Goal: Task Accomplishment & Management: Use online tool/utility

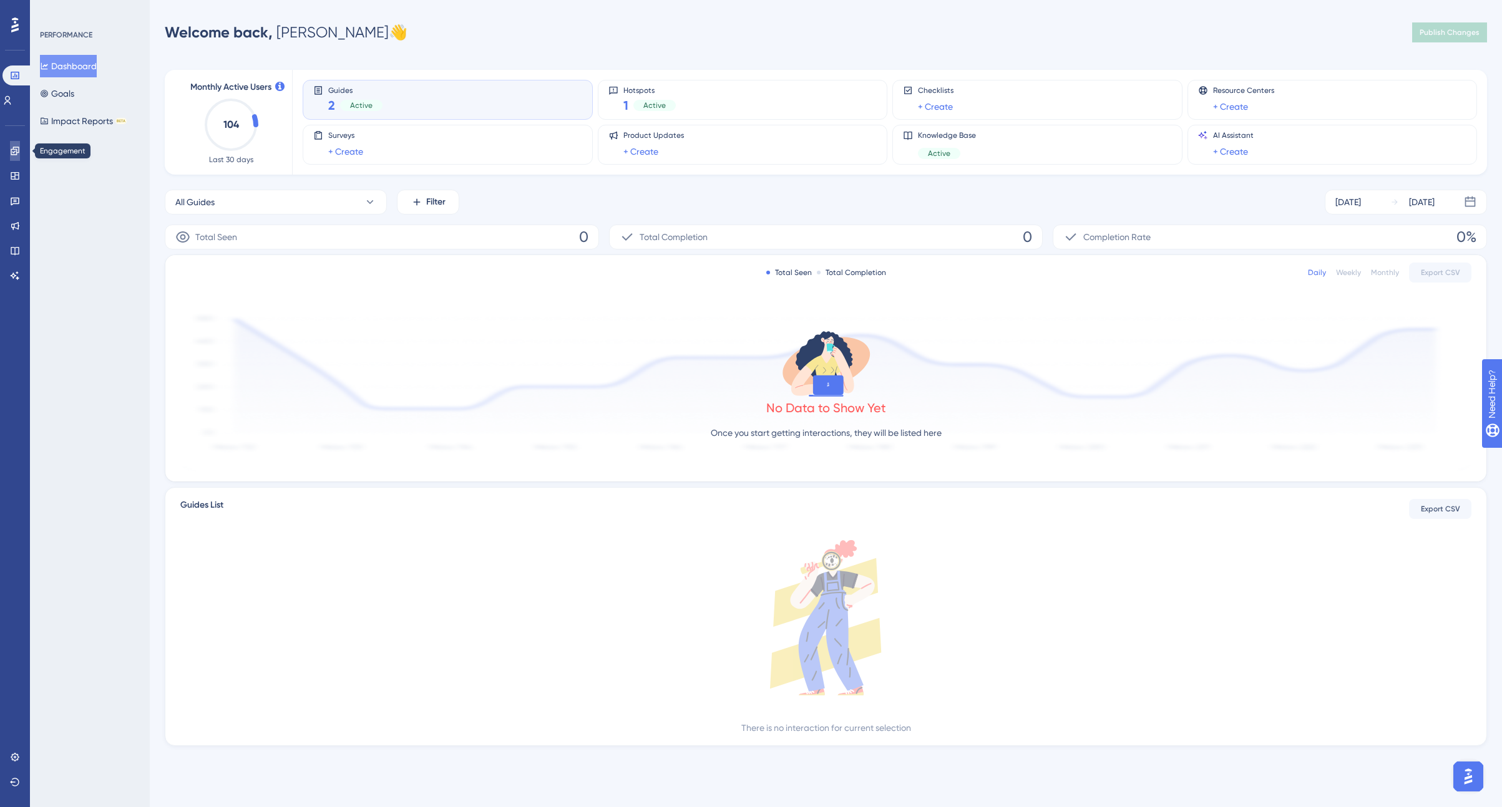
click at [16, 146] on icon at bounding box center [15, 151] width 10 height 10
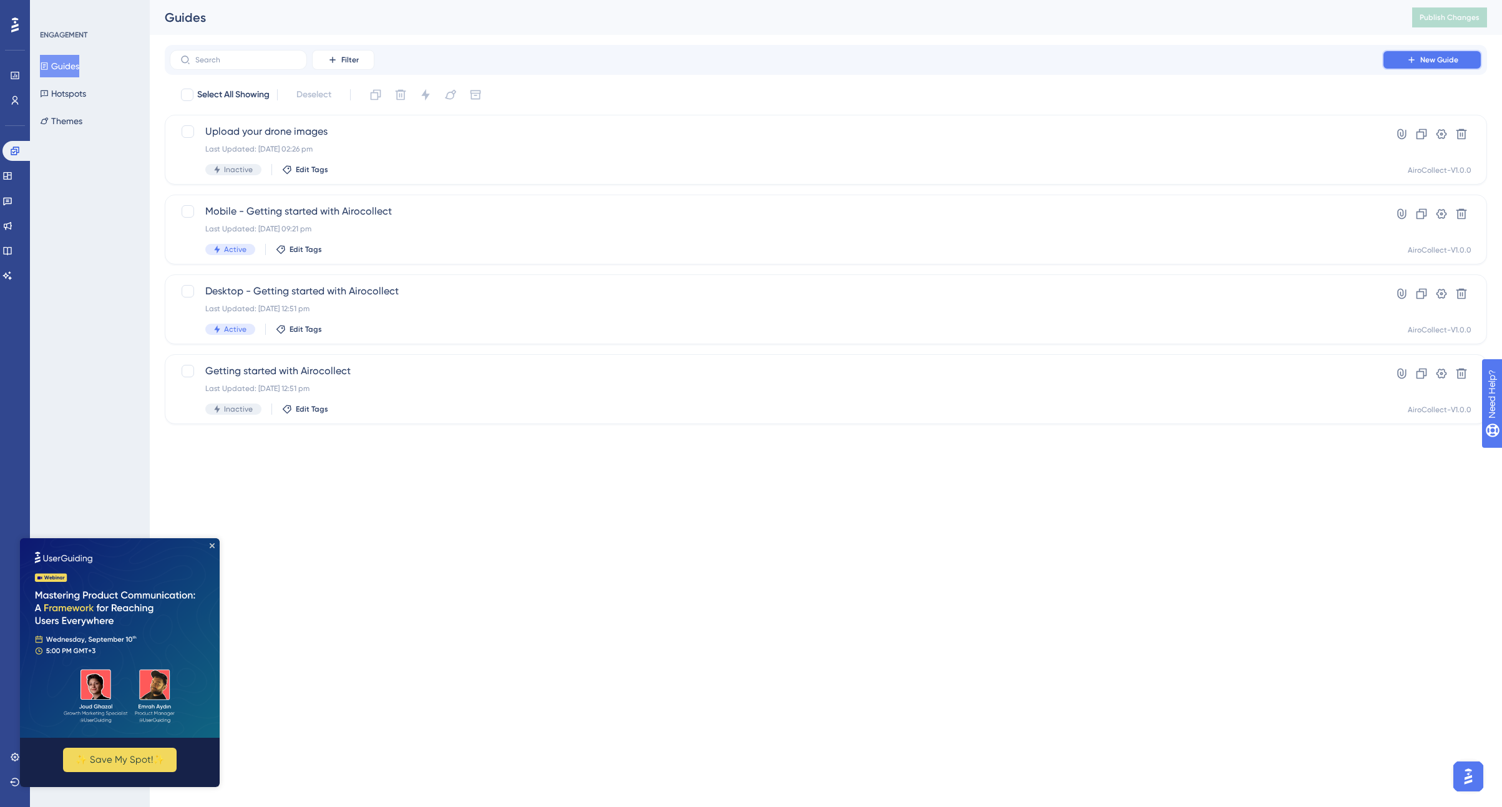
click at [1424, 51] on button "New Guide" at bounding box center [1432, 60] width 100 height 20
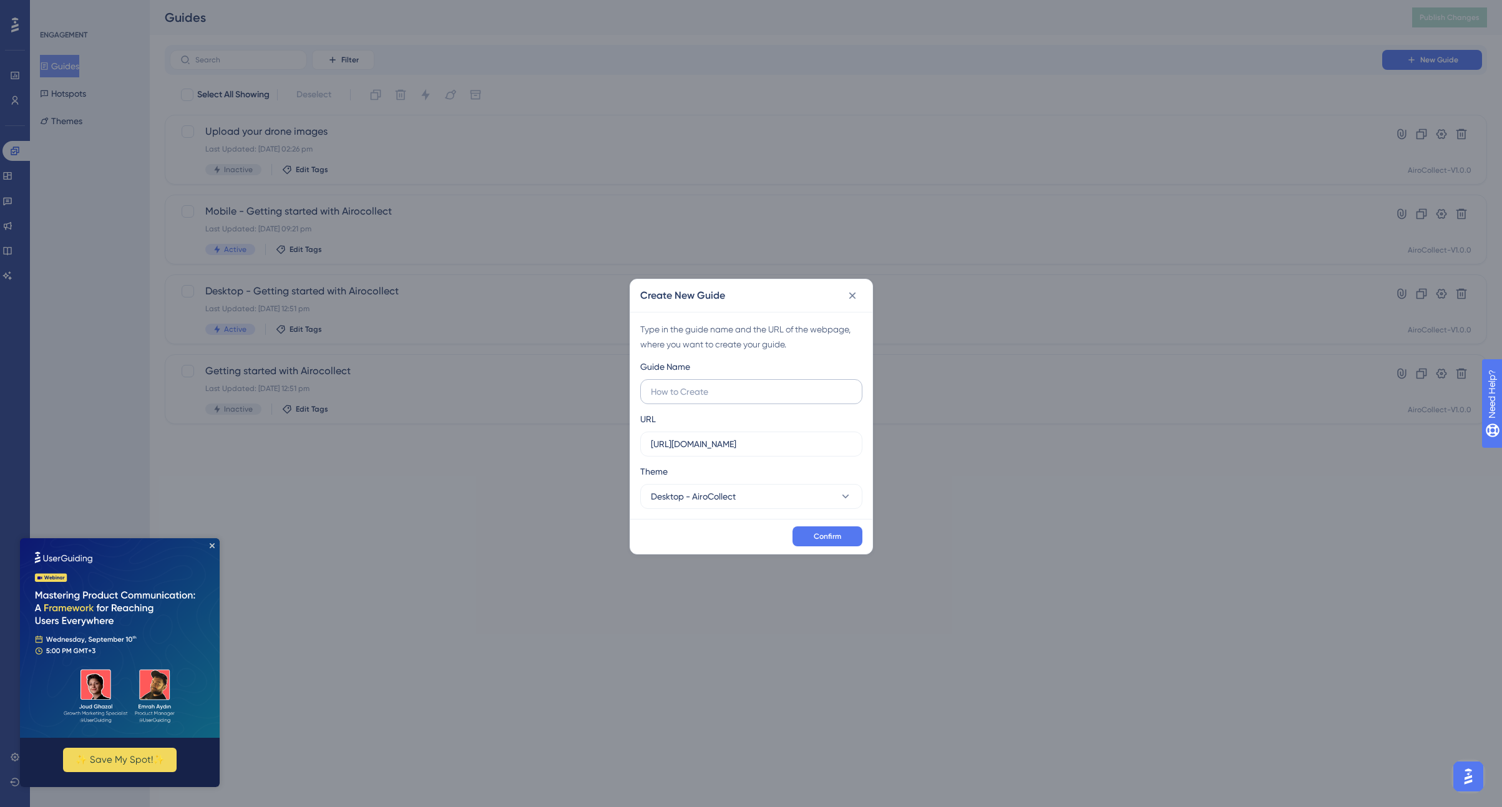
click at [726, 392] on input "text" at bounding box center [751, 392] width 201 height 14
type input "Banner"
click at [757, 440] on input "[URL][DOMAIN_NAME]" at bounding box center [751, 444] width 201 height 14
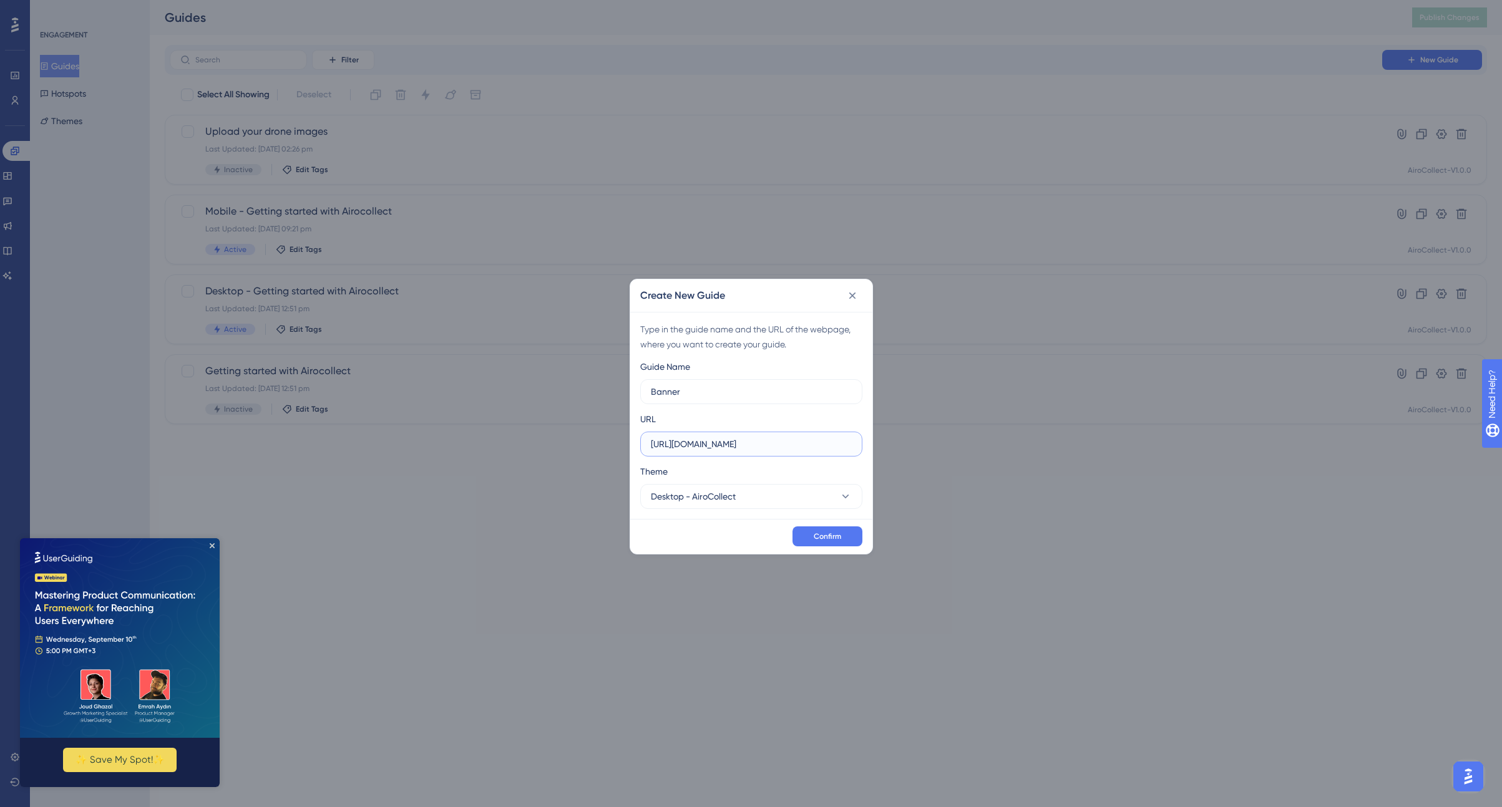
paste input "[DOMAIN_NAME][URL]"
type input "[URL][DOMAIN_NAME]"
click at [755, 469] on div "Theme" at bounding box center [751, 474] width 222 height 20
click at [814, 535] on span "Confirm" at bounding box center [827, 537] width 27 height 10
